Goal: Information Seeking & Learning: Learn about a topic

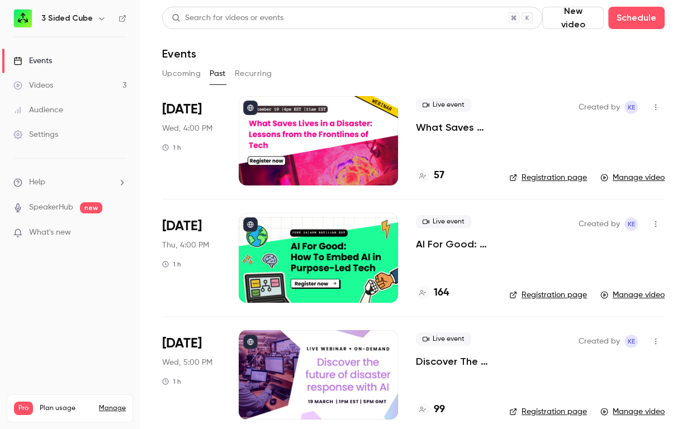
click at [430, 125] on p "What Saves Lives in a Disaster: Lessons from the Frontlines of Tech" at bounding box center [453, 127] width 75 height 13
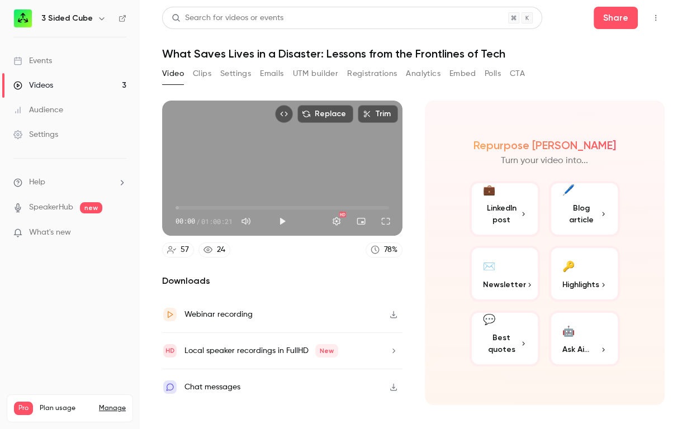
click at [359, 73] on button "Registrations" at bounding box center [372, 74] width 50 height 18
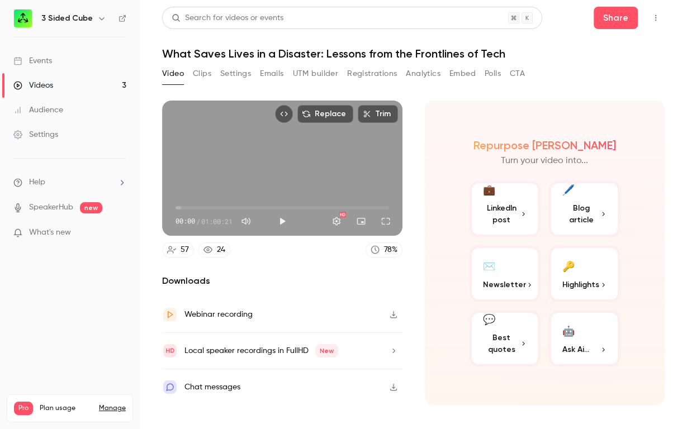
click at [368, 75] on button "Registrations" at bounding box center [372, 74] width 50 height 18
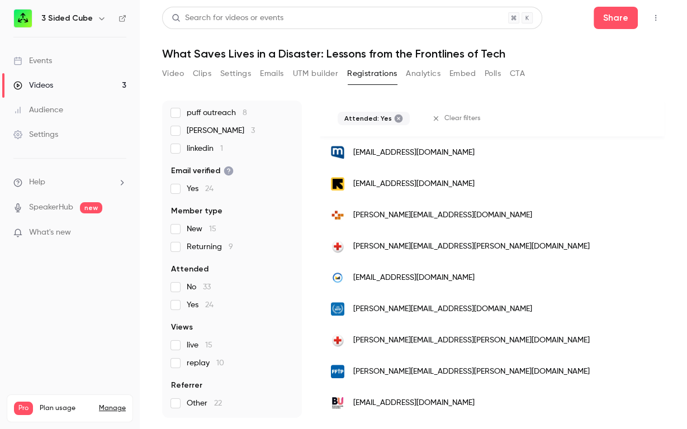
scroll to position [581, 0]
click at [59, 91] on link "Videos 3" at bounding box center [70, 85] width 140 height 25
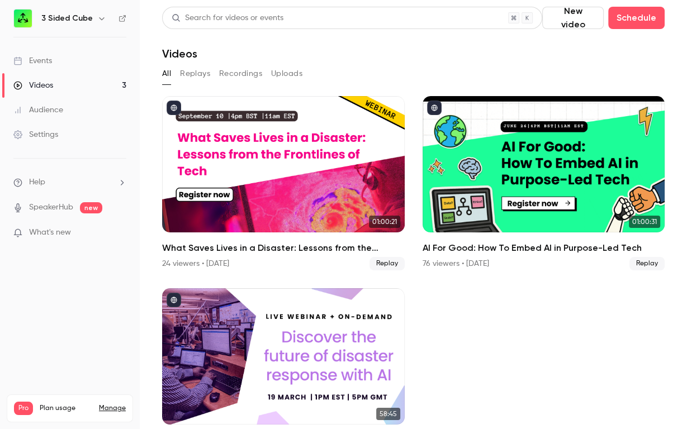
click at [57, 16] on h6 "3 Sided Cube" at bounding box center [66, 18] width 51 height 11
click at [23, 19] on img at bounding box center [23, 19] width 18 height 18
click at [117, 13] on div "3 Sided Cube" at bounding box center [69, 18] width 113 height 19
click at [121, 15] on icon at bounding box center [123, 19] width 8 height 8
